Goal: Use online tool/utility: Use online tool/utility

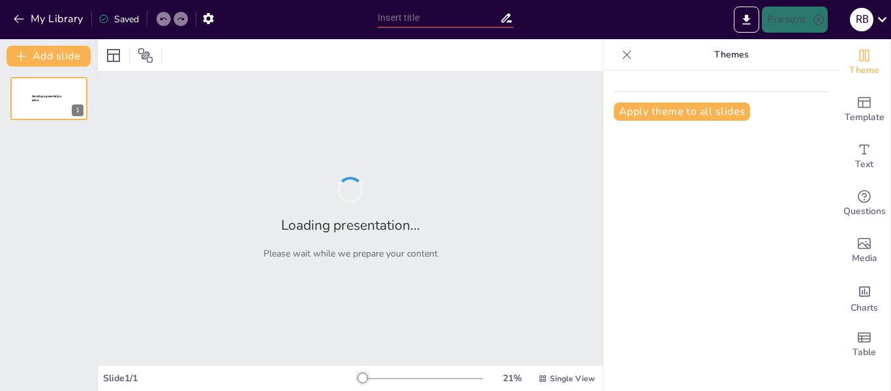
type input "Beyond the Planets: Moons, Asteroids, and Comets in Our Solar System"
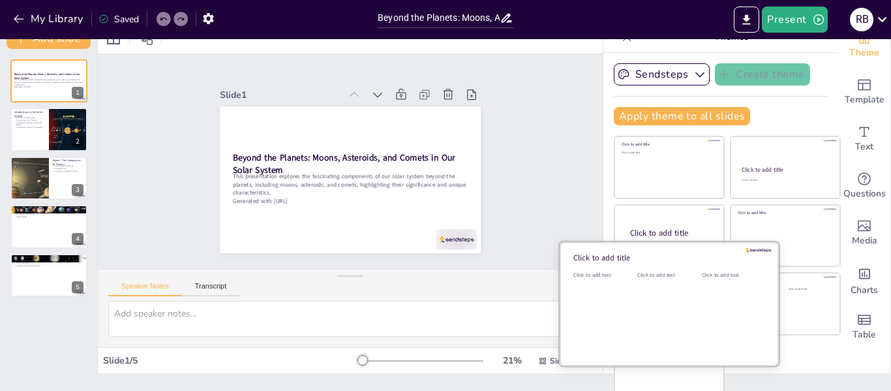
scroll to position [30, 0]
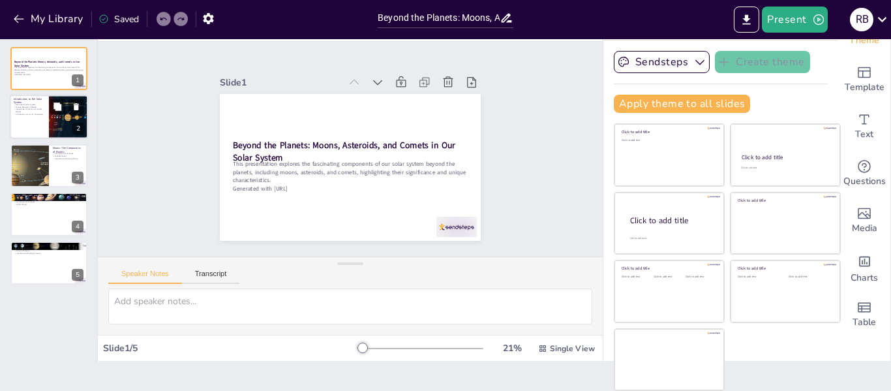
click at [38, 116] on div at bounding box center [49, 117] width 78 height 44
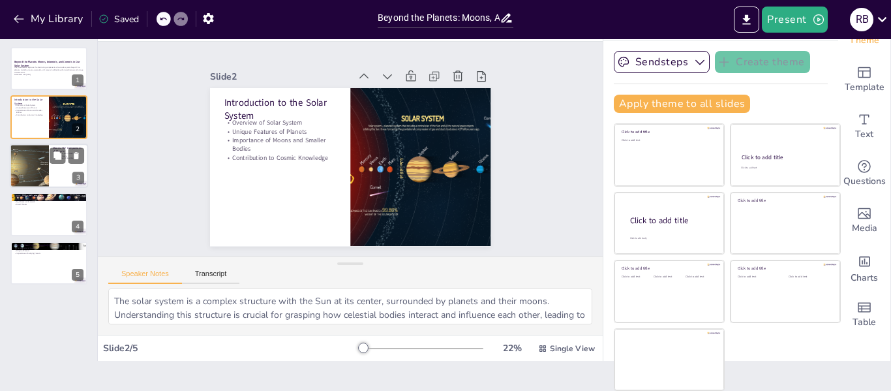
click at [32, 168] on div at bounding box center [29, 166] width 140 height 44
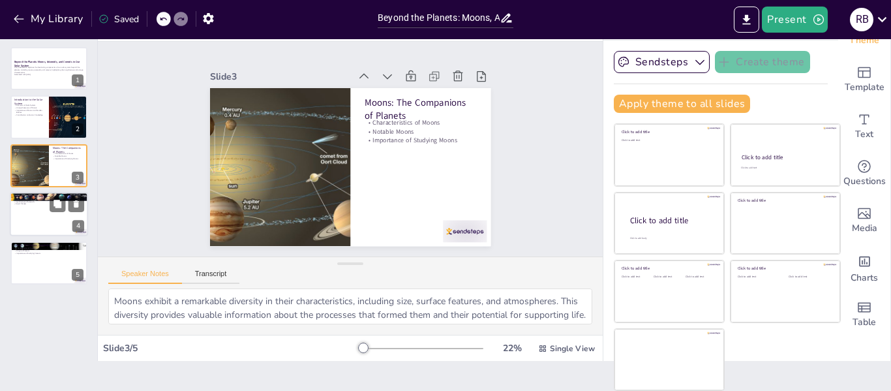
click at [50, 222] on div at bounding box center [49, 214] width 78 height 44
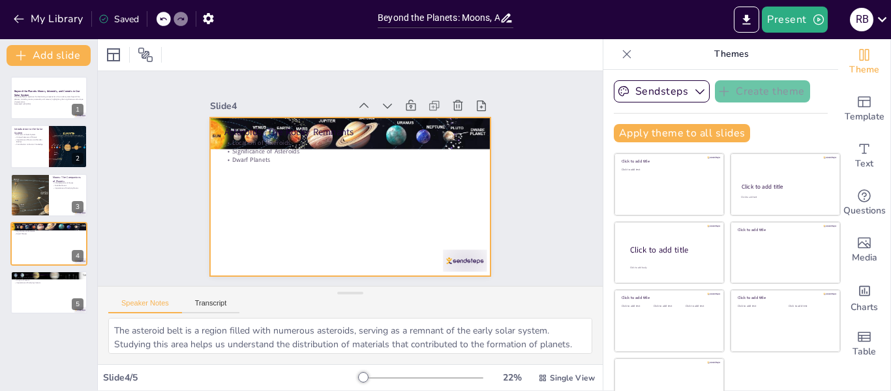
scroll to position [1, 0]
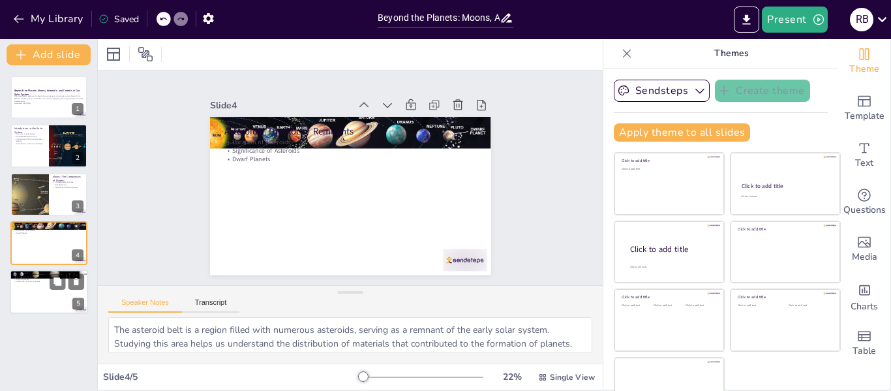
drag, startPoint x: 69, startPoint y: 275, endPoint x: 28, endPoint y: 287, distance: 42.7
click at [28, 287] on div "Comets: The Cosmic Snowballs Characteristics of Comets Origin of Comets Importa…" at bounding box center [49, 291] width 78 height 44
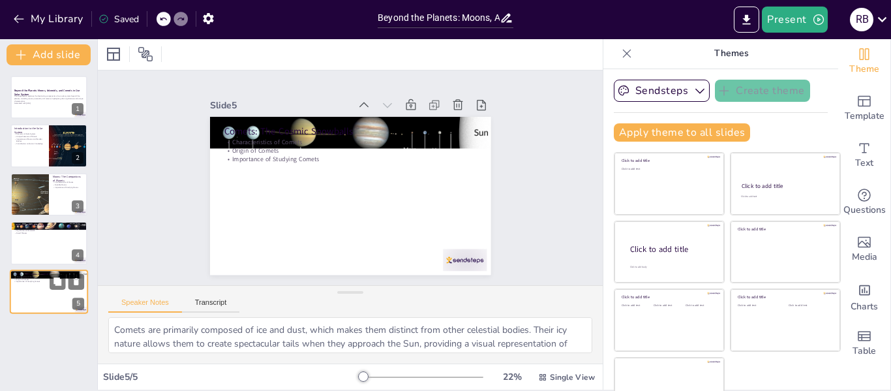
click at [28, 287] on div at bounding box center [49, 291] width 78 height 44
click at [42, 240] on div at bounding box center [49, 242] width 78 height 44
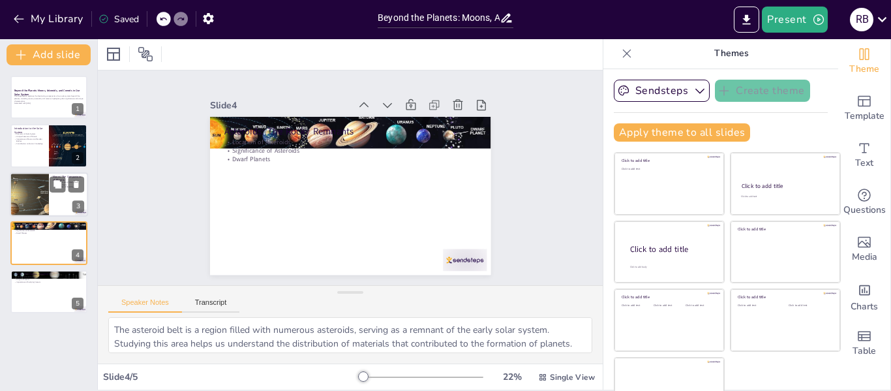
click at [37, 183] on div at bounding box center [29, 194] width 140 height 44
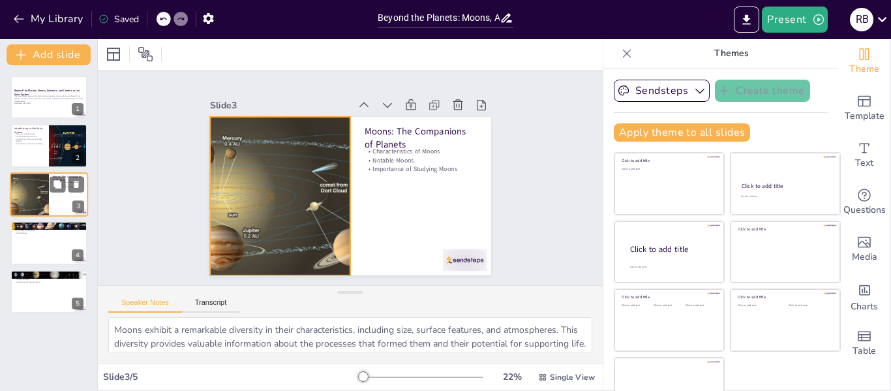
click at [37, 177] on div at bounding box center [29, 194] width 140 height 44
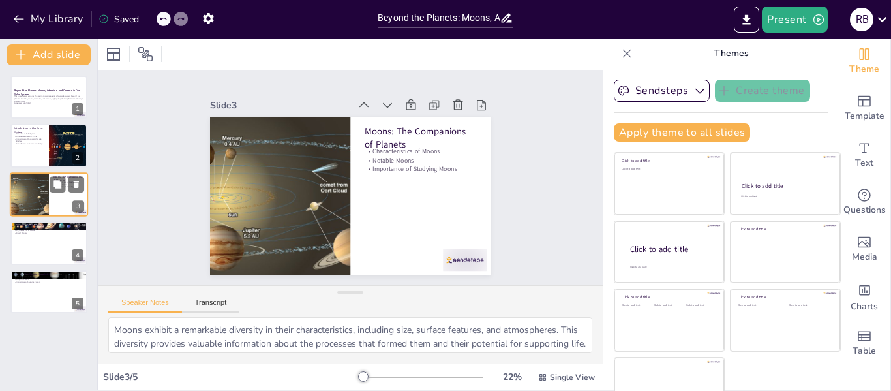
click at [41, 187] on div at bounding box center [29, 194] width 140 height 44
click at [37, 234] on p "Dwarf Planets" at bounding box center [49, 233] width 70 height 3
type textarea "The asteroid belt is a region filled with numerous asteroids, serving as a remn…"
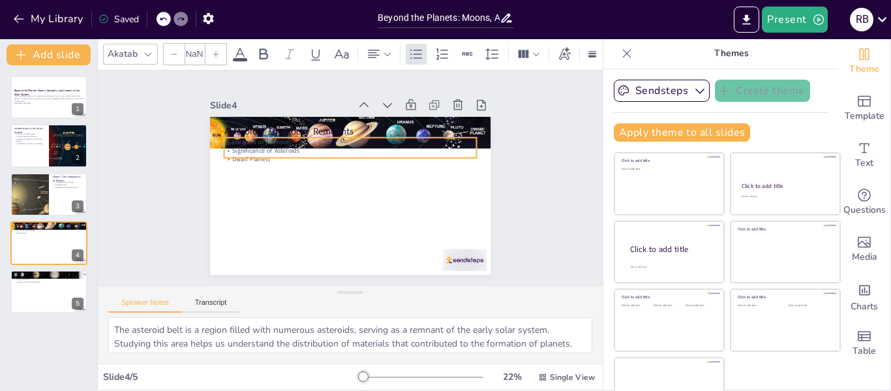
type input "32"
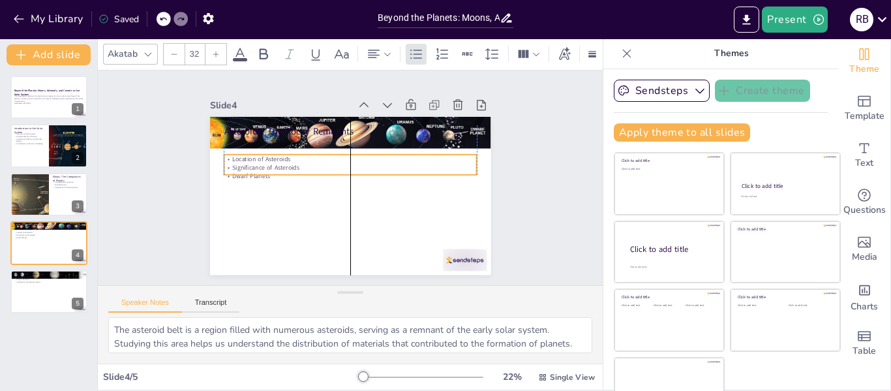
drag, startPoint x: 237, startPoint y: 142, endPoint x: 237, endPoint y: 159, distance: 17.0
click at [237, 164] on p "Significance of Asteroids" at bounding box center [350, 168] width 253 height 8
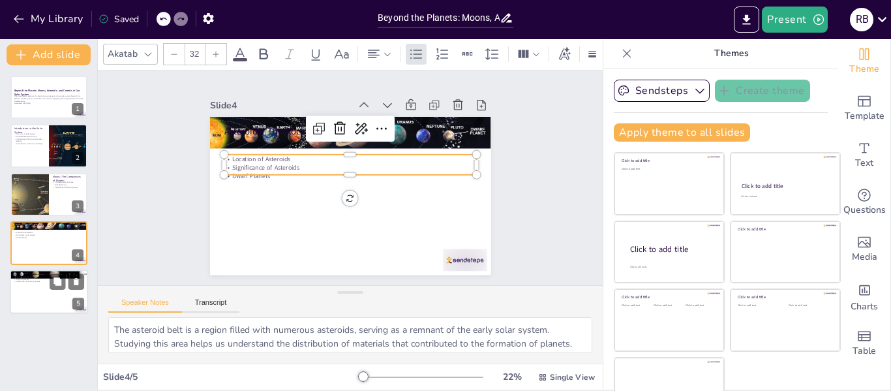
click at [40, 282] on p "Importance of Studying Comets" at bounding box center [49, 281] width 70 height 3
type textarea "Comets are primarily composed of ice and dust, which makes them distinct from o…"
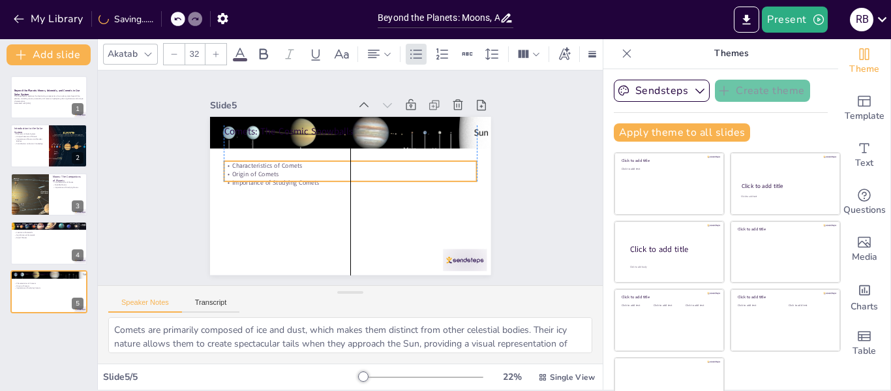
drag, startPoint x: 244, startPoint y: 147, endPoint x: 243, endPoint y: 170, distance: 23.5
click at [243, 170] on p "Origin of Comets" at bounding box center [350, 174] width 252 height 35
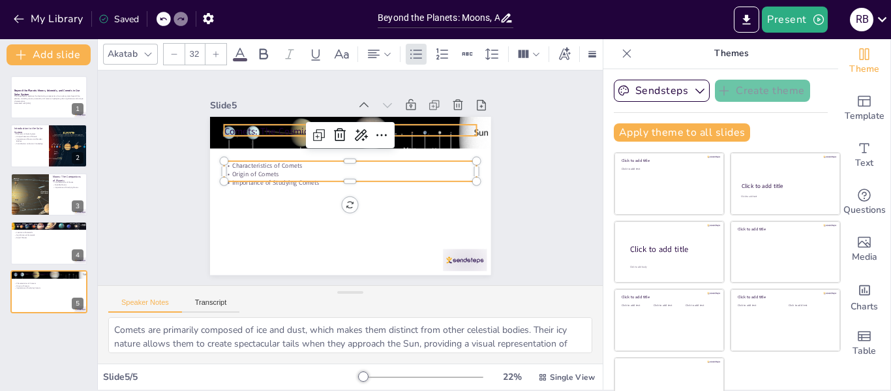
type input "48"
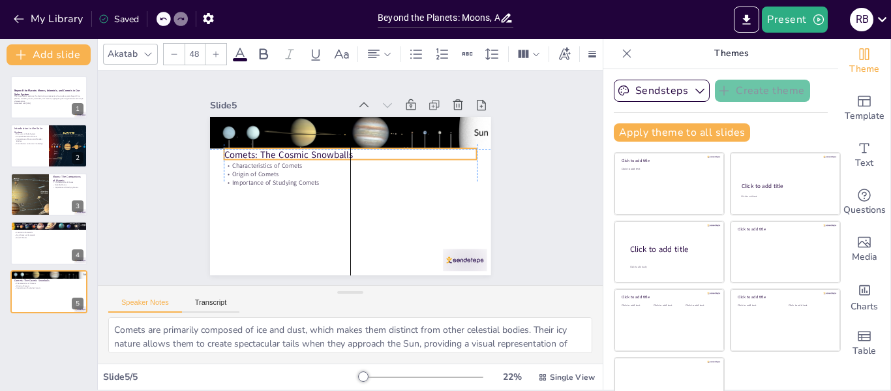
drag, startPoint x: 270, startPoint y: 124, endPoint x: 267, endPoint y: 143, distance: 19.2
click at [267, 117] on div "Comets: The Cosmic Snowballs Characteristics of Comets Origin of Comets Importa…" at bounding box center [350, 117] width 281 height 0
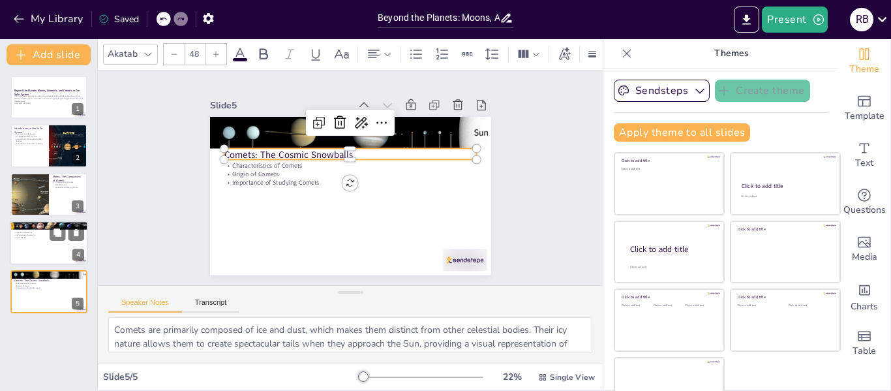
click at [47, 245] on div at bounding box center [49, 242] width 78 height 44
type textarea "The asteroid belt is a region filled with numerous asteroids, serving as a remn…"
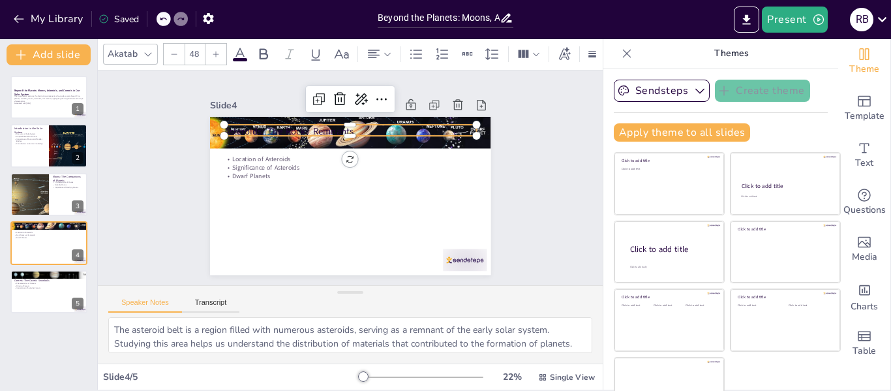
click at [279, 125] on p "Asteroids: The Rocky Remnants" at bounding box center [350, 131] width 253 height 13
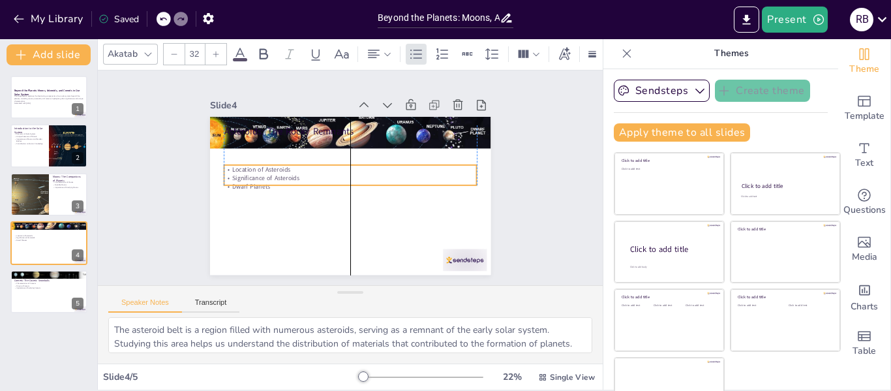
drag, startPoint x: 253, startPoint y: 160, endPoint x: 253, endPoint y: 171, distance: 10.4
click at [253, 171] on p "Significance of Asteroids" at bounding box center [350, 177] width 249 height 61
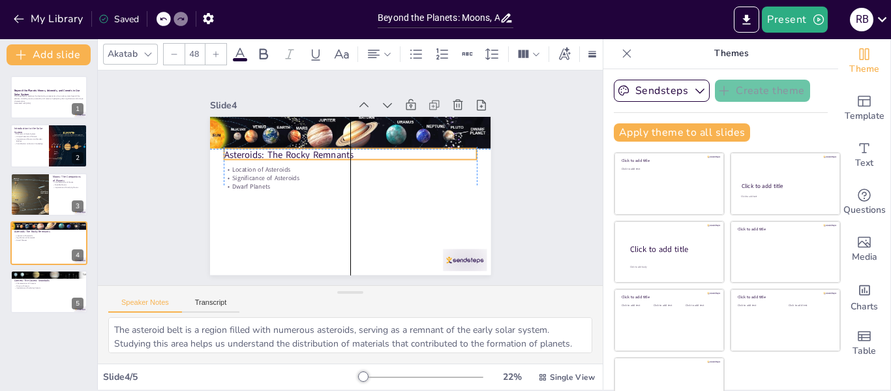
drag, startPoint x: 244, startPoint y: 127, endPoint x: 245, endPoint y: 145, distance: 18.9
click at [245, 147] on p "Asteroids: The Rocky Remnants" at bounding box center [352, 156] width 252 height 40
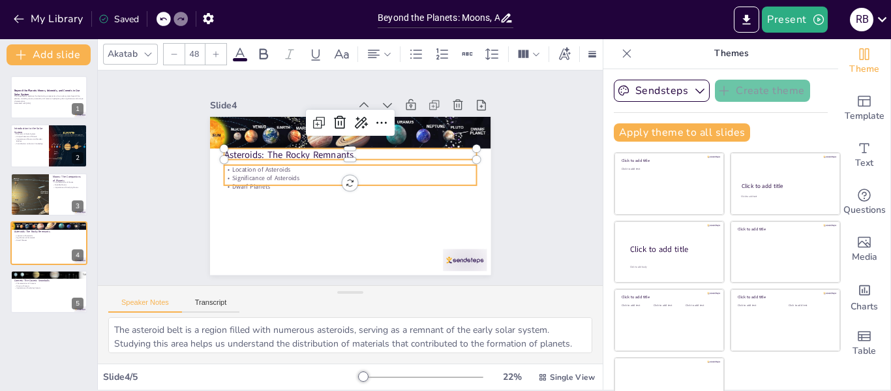
type input "32"
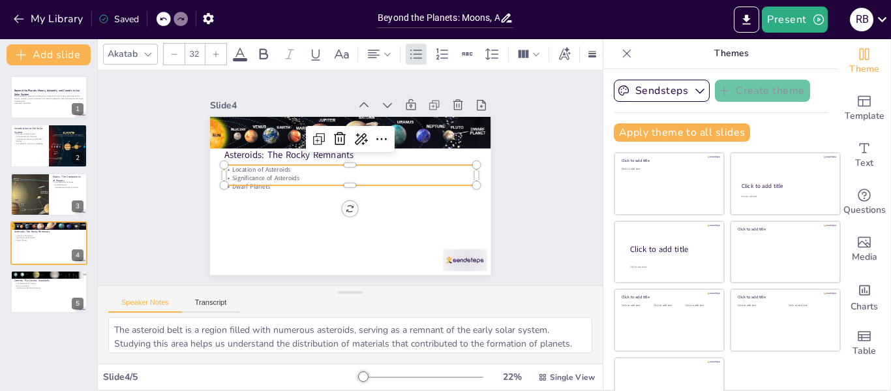
click at [297, 178] on p "Dwarf Planets" at bounding box center [349, 187] width 252 height 35
click at [31, 142] on p "Contribution to Cosmic Knowledge" at bounding box center [29, 143] width 31 height 3
type textarea "The solar system is a complex structure with the Sun at its center, surrounded …"
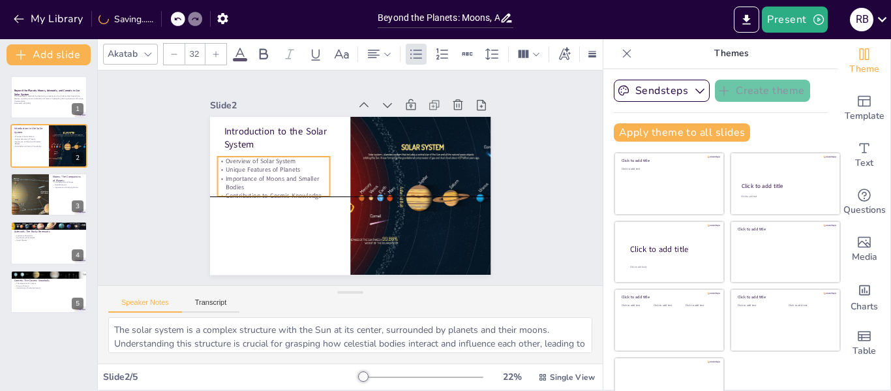
drag, startPoint x: 249, startPoint y: 172, endPoint x: 243, endPoint y: 176, distance: 8.0
click at [243, 176] on p "Importance of Moons and Smaller Bodies" at bounding box center [273, 183] width 112 height 18
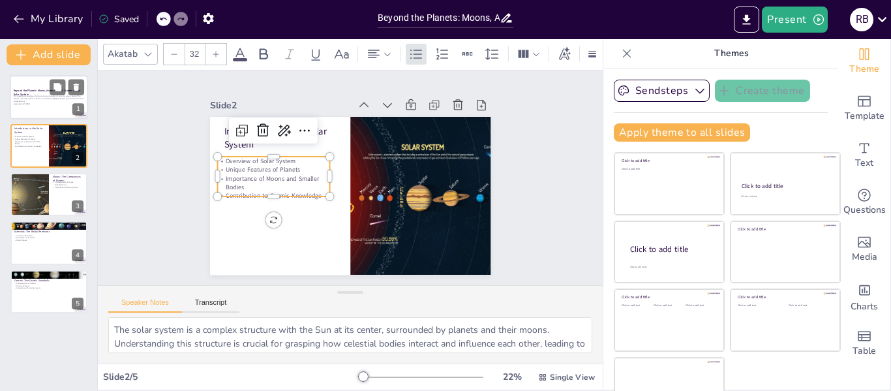
click at [35, 106] on div at bounding box center [49, 97] width 78 height 44
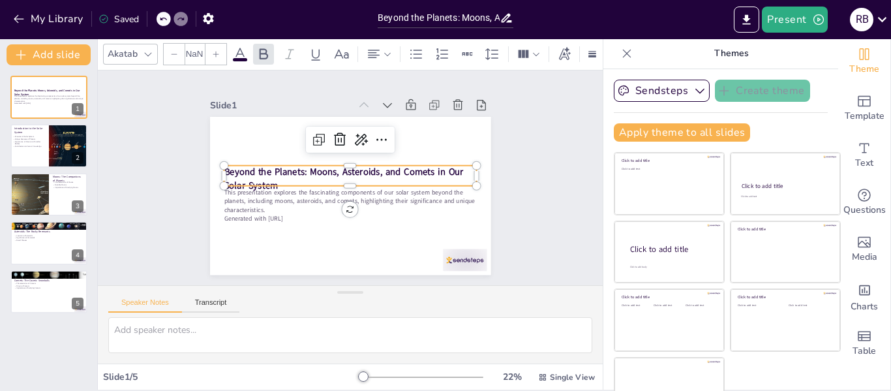
type input "48"
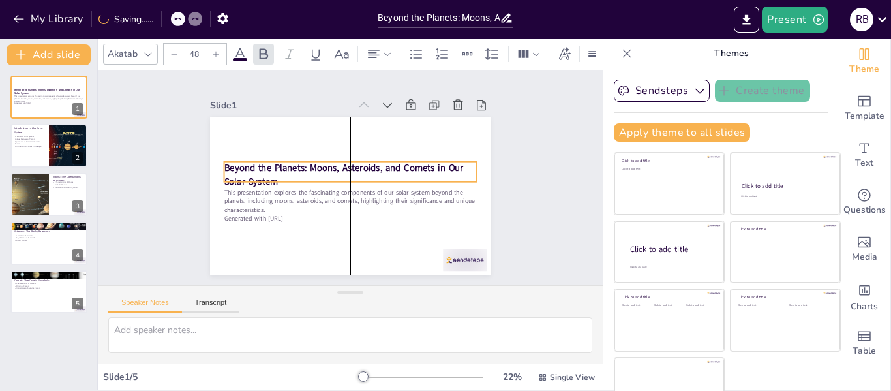
click at [257, 167] on strong "Beyond the Planets: Moons, Asteroids, and Comets in Our Solar System" at bounding box center [344, 168] width 241 height 38
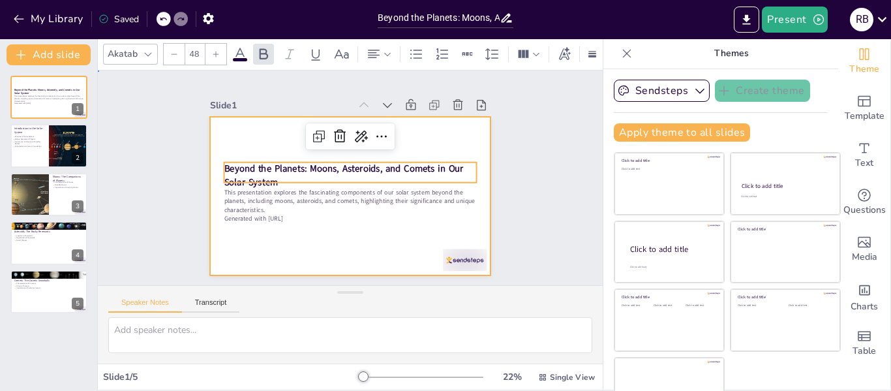
click at [254, 136] on div at bounding box center [350, 196] width 281 height 158
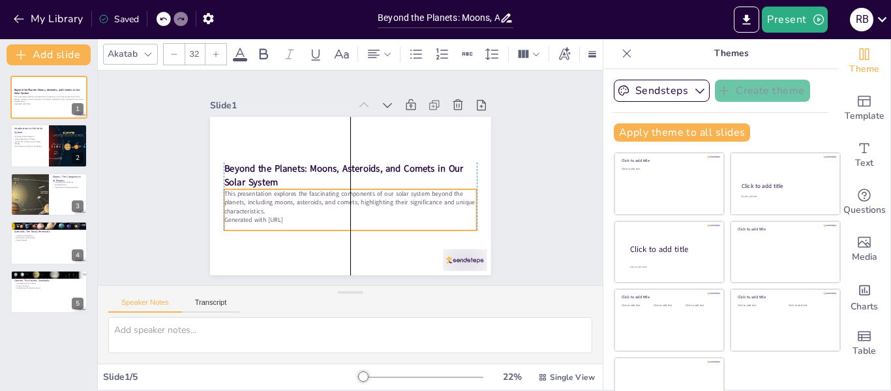
click at [255, 202] on p "This presentation explores the fascinating components of our solar system beyon…" at bounding box center [347, 202] width 254 height 53
click at [255, 202] on p "This presentation explores the fascinating components of our solar system beyon…" at bounding box center [350, 202] width 253 height 26
click at [38, 296] on div at bounding box center [49, 291] width 78 height 44
type textarea "Comets are primarily composed of ice and dust, which makes them distinct from o…"
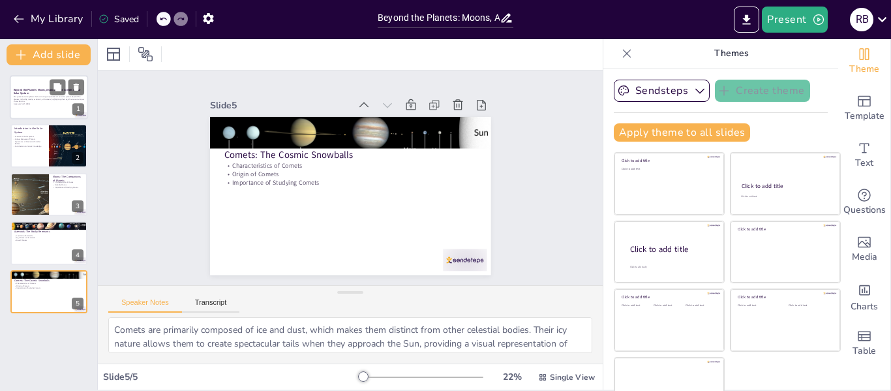
click at [59, 111] on div at bounding box center [49, 97] width 78 height 44
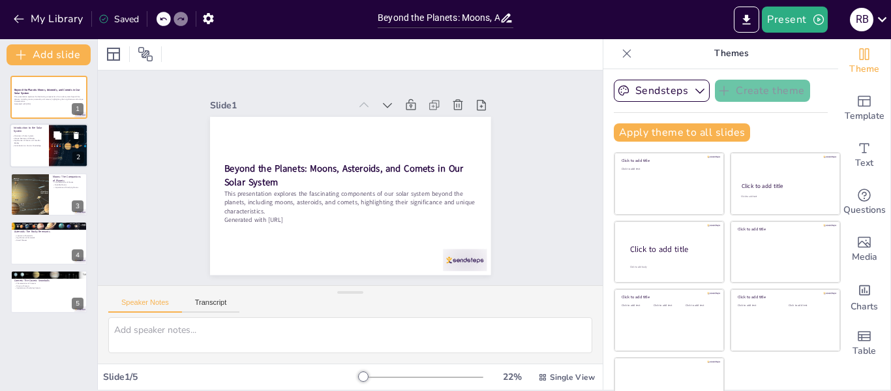
click at [43, 146] on p "Contribution to Cosmic Knowledge" at bounding box center [27, 146] width 31 height 3
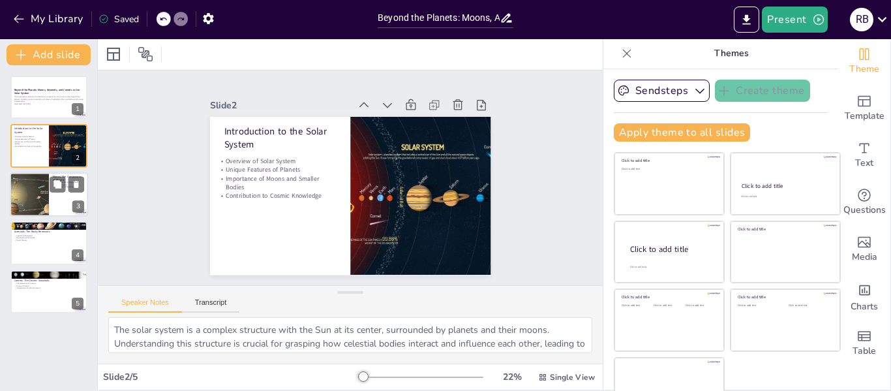
click at [44, 187] on div at bounding box center [29, 194] width 140 height 44
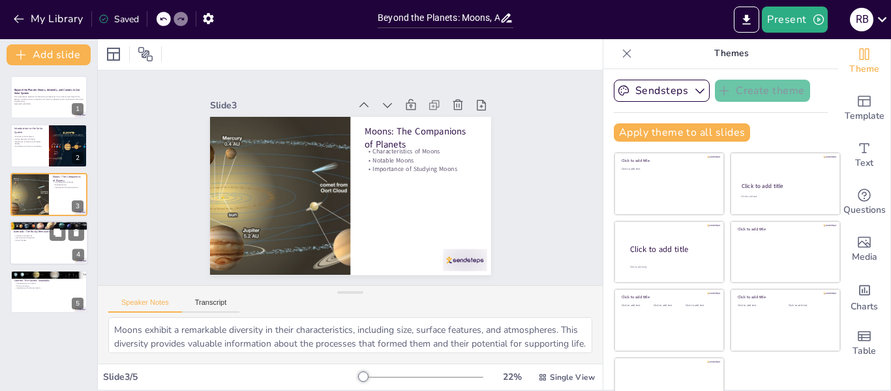
click at [48, 234] on p "Location of Asteroids" at bounding box center [49, 235] width 70 height 3
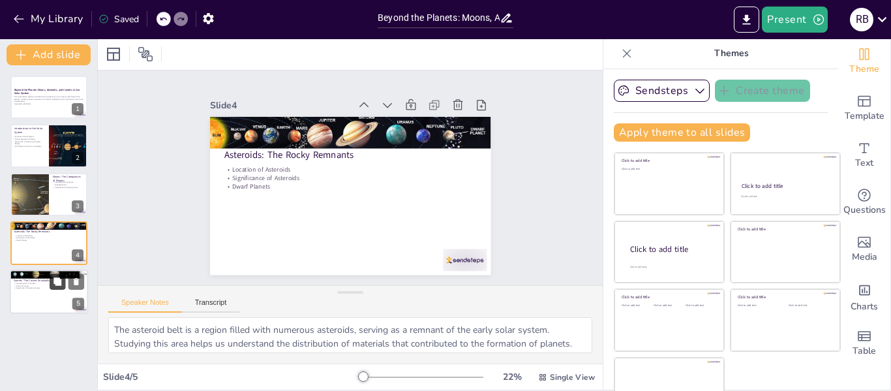
click at [51, 275] on button at bounding box center [58, 281] width 16 height 16
type textarea "Comets are primarily composed of ice and dust, which makes them distinct from o…"
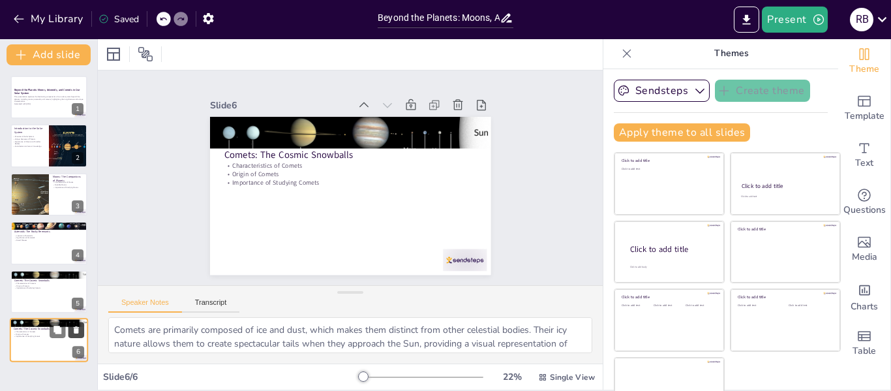
click at [75, 334] on icon at bounding box center [76, 329] width 9 height 9
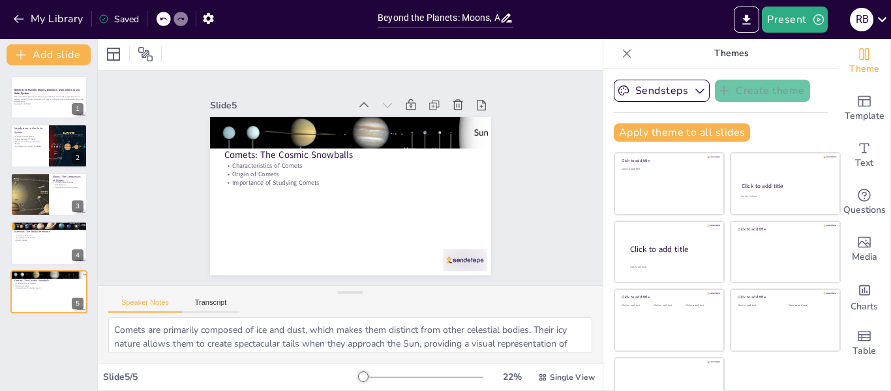
scroll to position [30, 0]
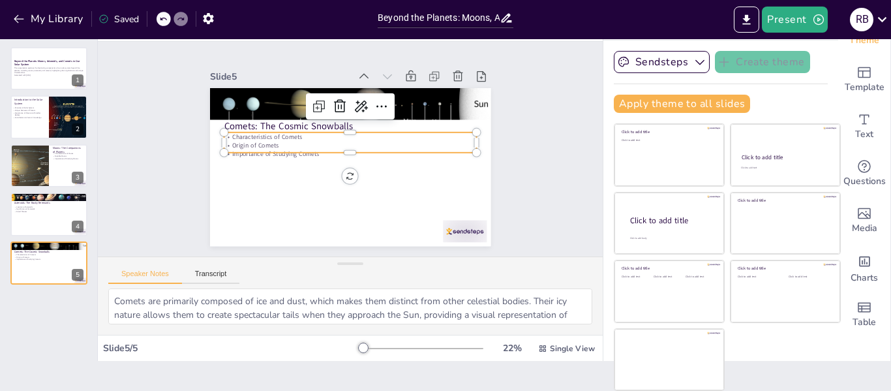
click at [319, 144] on p "Origin of Comets" at bounding box center [350, 146] width 253 height 8
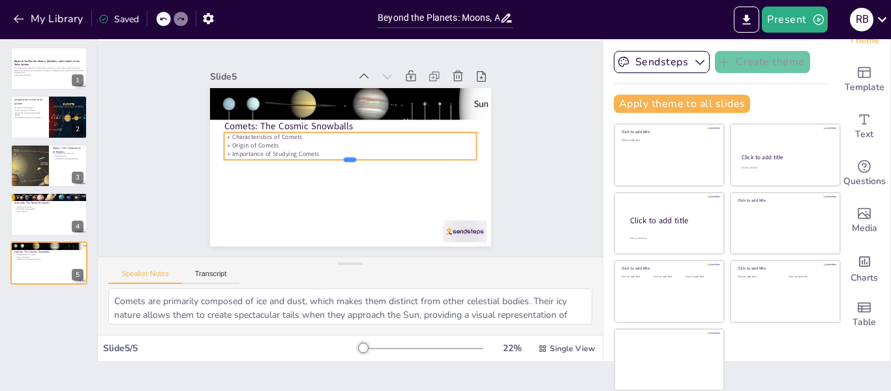
drag, startPoint x: 339, startPoint y: 149, endPoint x: 340, endPoint y: 156, distance: 7.2
click at [340, 160] on div at bounding box center [350, 165] width 253 height 10
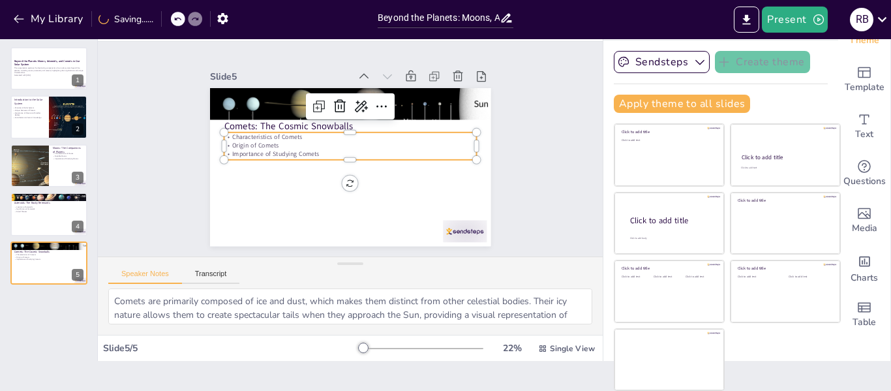
click at [314, 150] on p "Importance of Studying Comets" at bounding box center [350, 154] width 253 height 8
click at [374, 104] on icon at bounding box center [382, 107] width 16 height 16
click at [308, 150] on p "Importance of Studying Comets" at bounding box center [350, 154] width 253 height 8
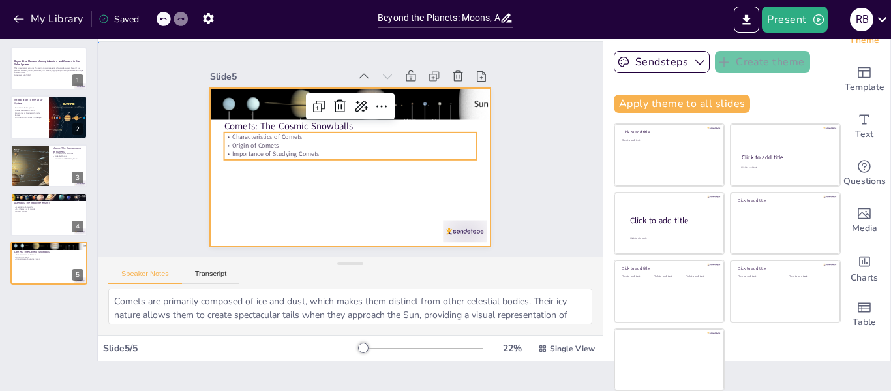
click at [382, 179] on div at bounding box center [350, 167] width 281 height 158
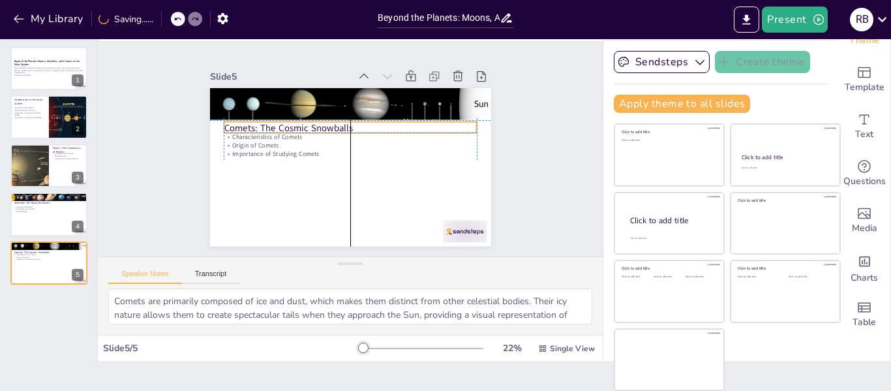
click at [361, 125] on p "Comets: The Cosmic Snowballs" at bounding box center [350, 128] width 253 height 13
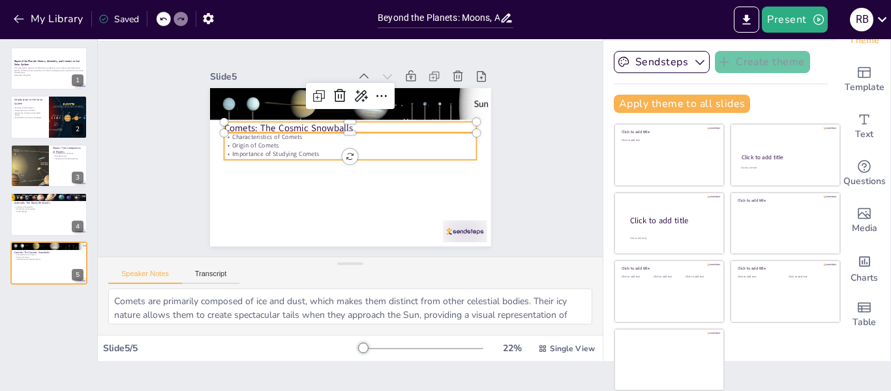
type input "32"
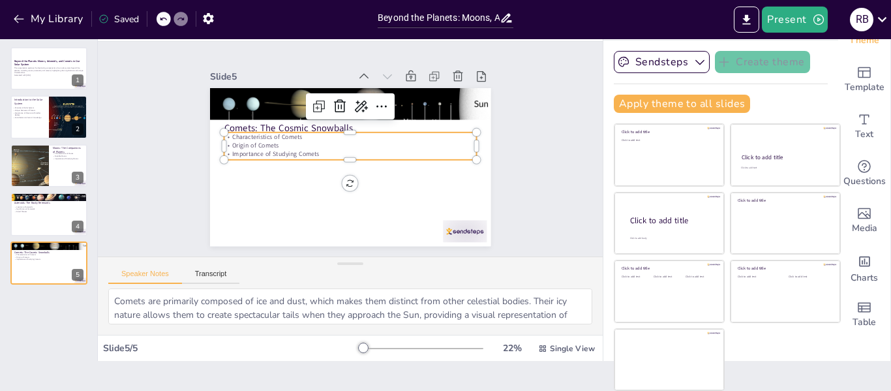
click at [279, 153] on p "Importance of Studying Comets" at bounding box center [350, 154] width 253 height 8
click at [278, 153] on p "Importance of Studying Comets" at bounding box center [348, 154] width 234 height 111
click at [281, 145] on p "Origin of Comets" at bounding box center [350, 146] width 253 height 8
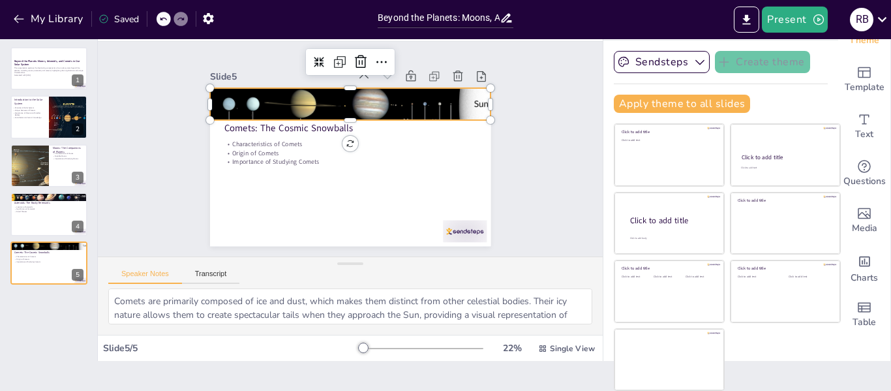
click at [255, 100] on div at bounding box center [350, 104] width 281 height 158
